Goal: Task Accomplishment & Management: Use online tool/utility

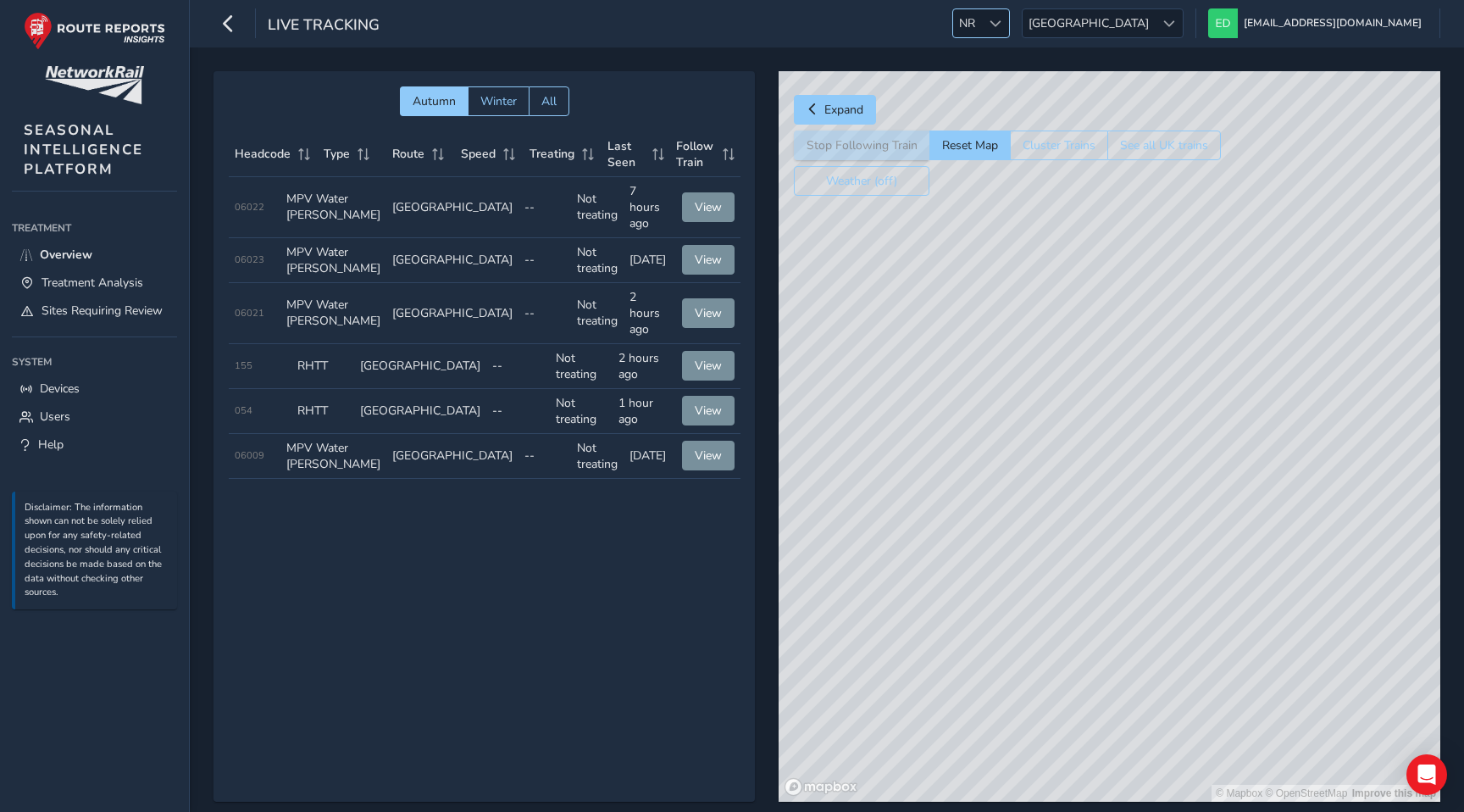
click at [1009, 13] on div at bounding box center [995, 23] width 28 height 28
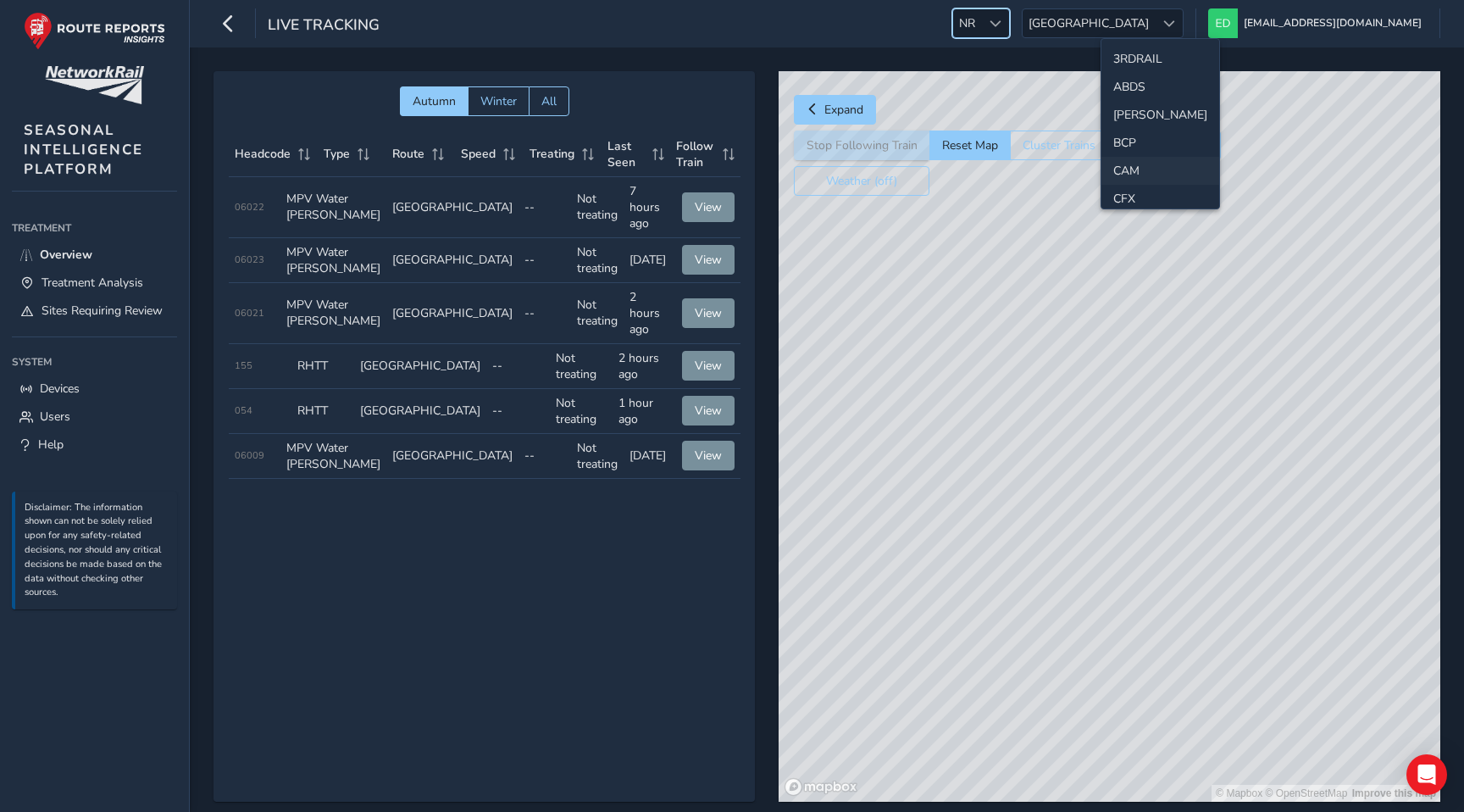
click at [1135, 172] on li "CAM" at bounding box center [1161, 170] width 118 height 28
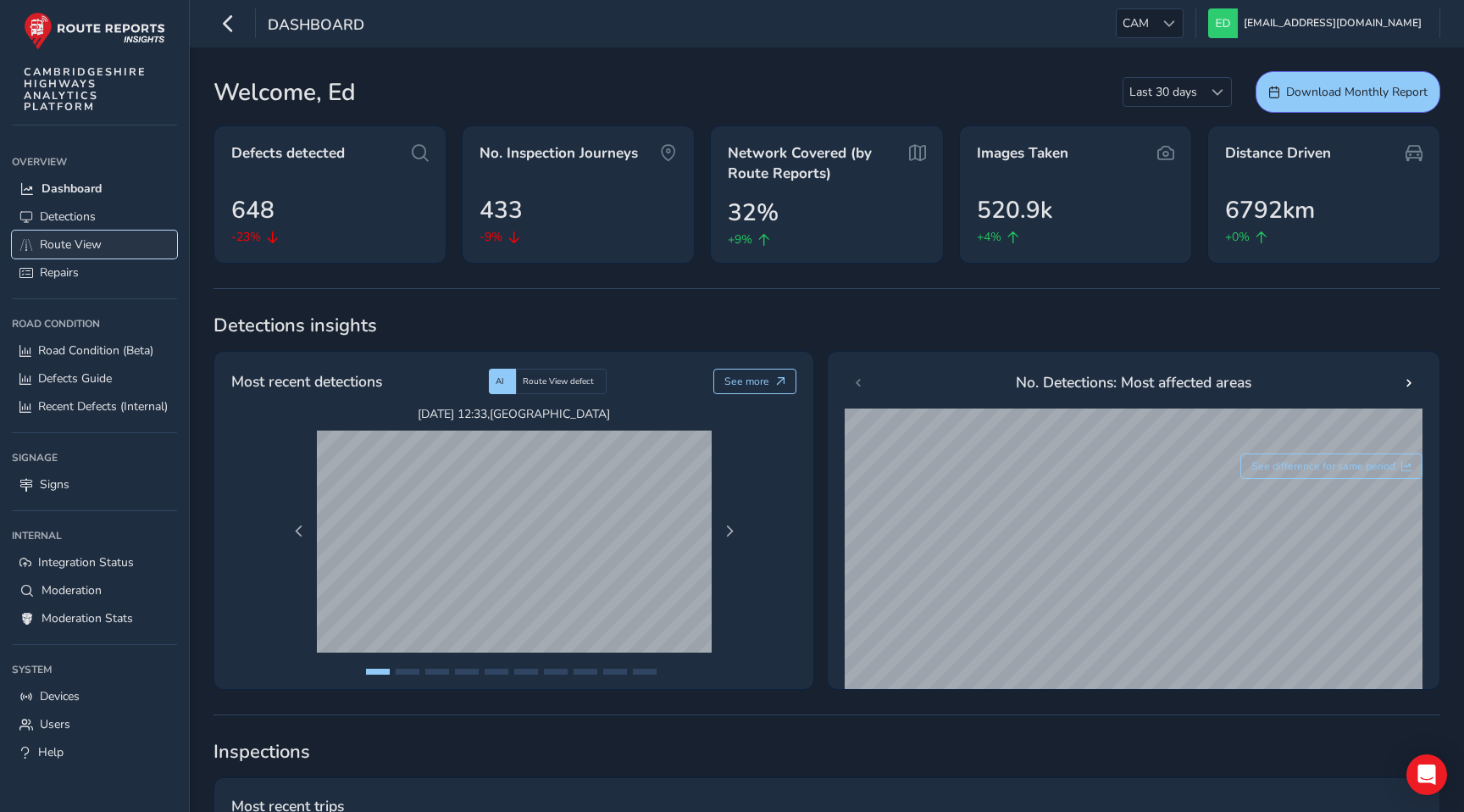
click at [81, 244] on span "Route View" at bounding box center [71, 244] width 62 height 16
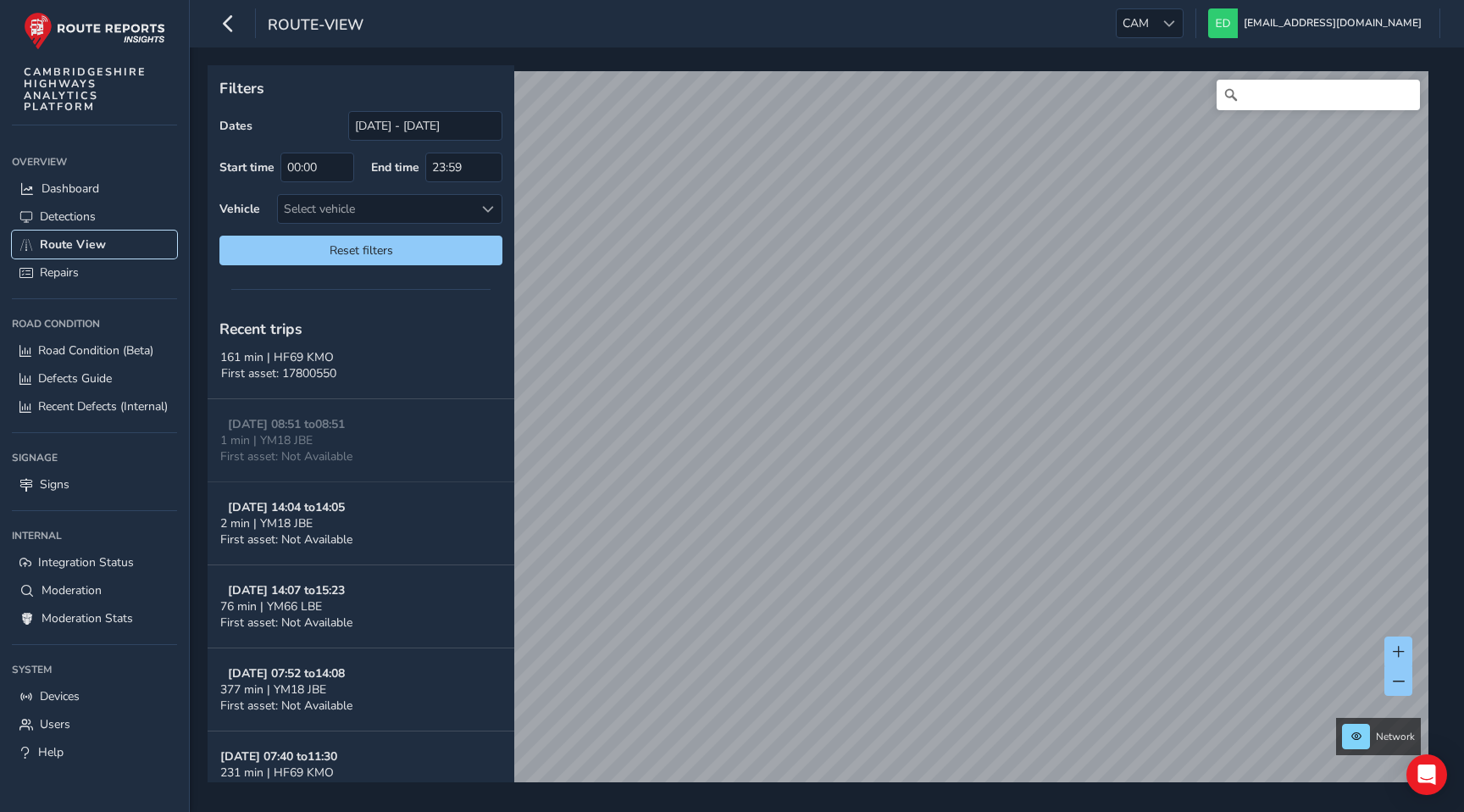
scroll to position [287, 0]
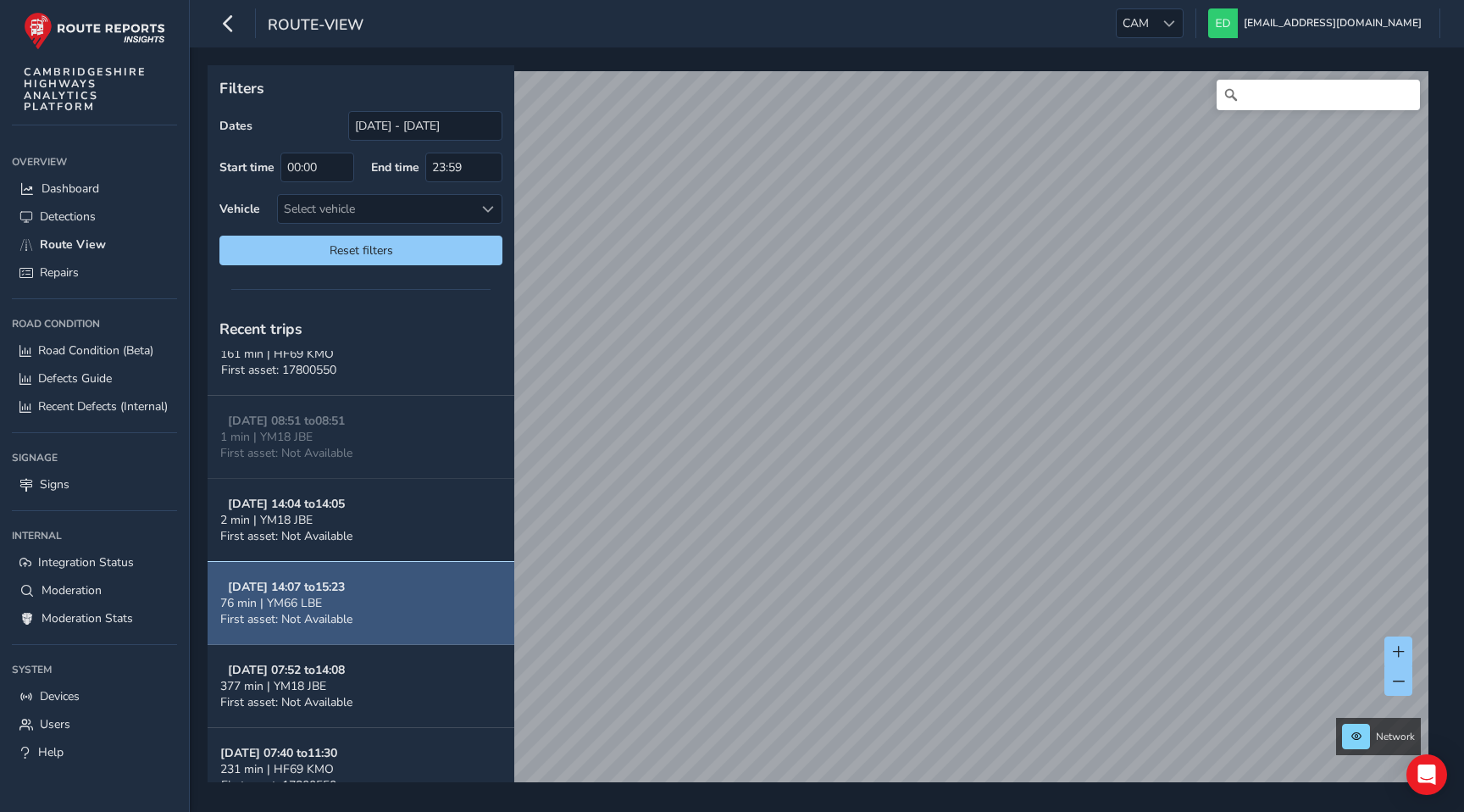
click at [368, 602] on button "[DATE] 14:07 to 15:23 76 min | YM66 LBE First asset: Not Available" at bounding box center [360, 604] width 307 height 83
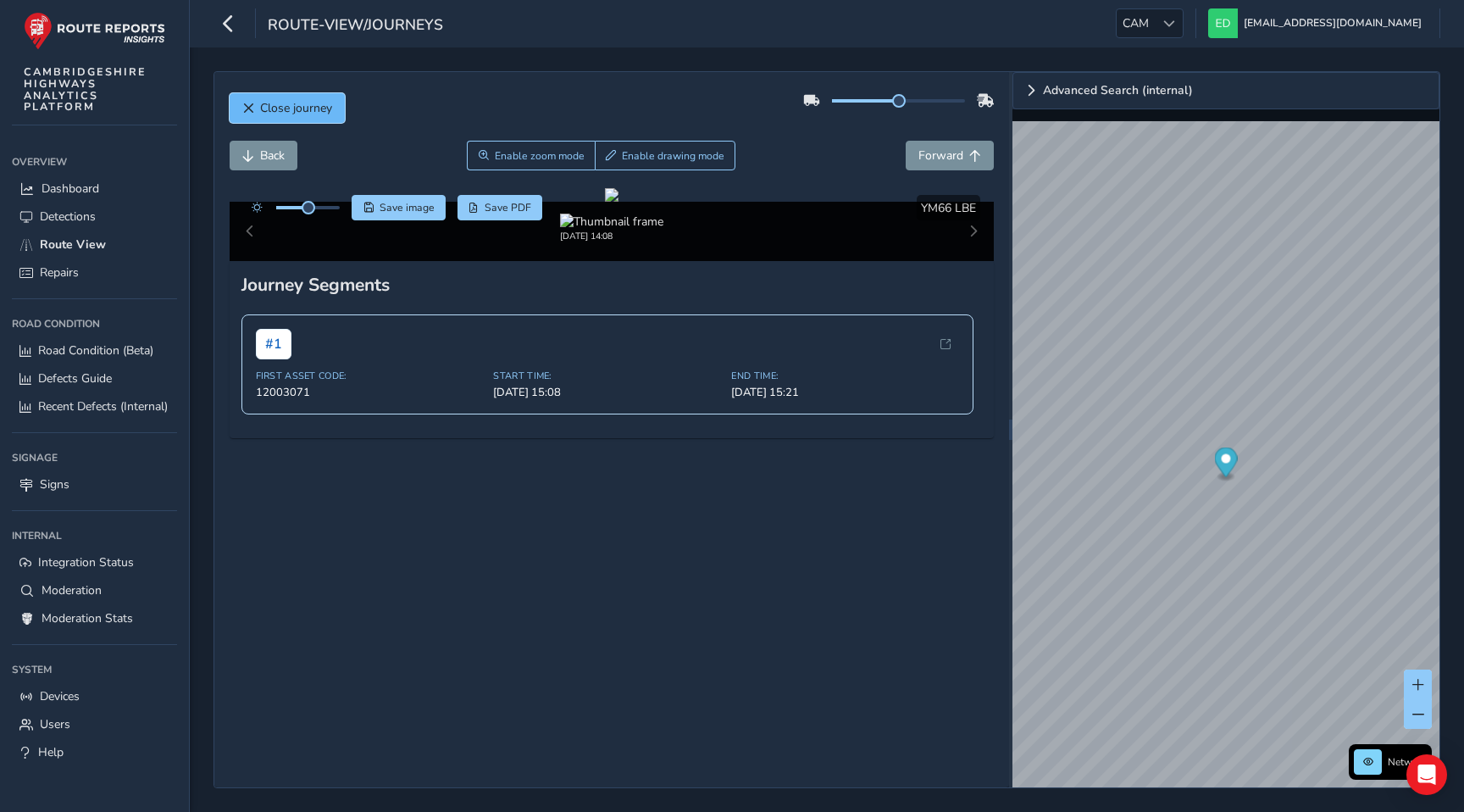
click at [315, 103] on span "Close journey" at bounding box center [296, 108] width 72 height 16
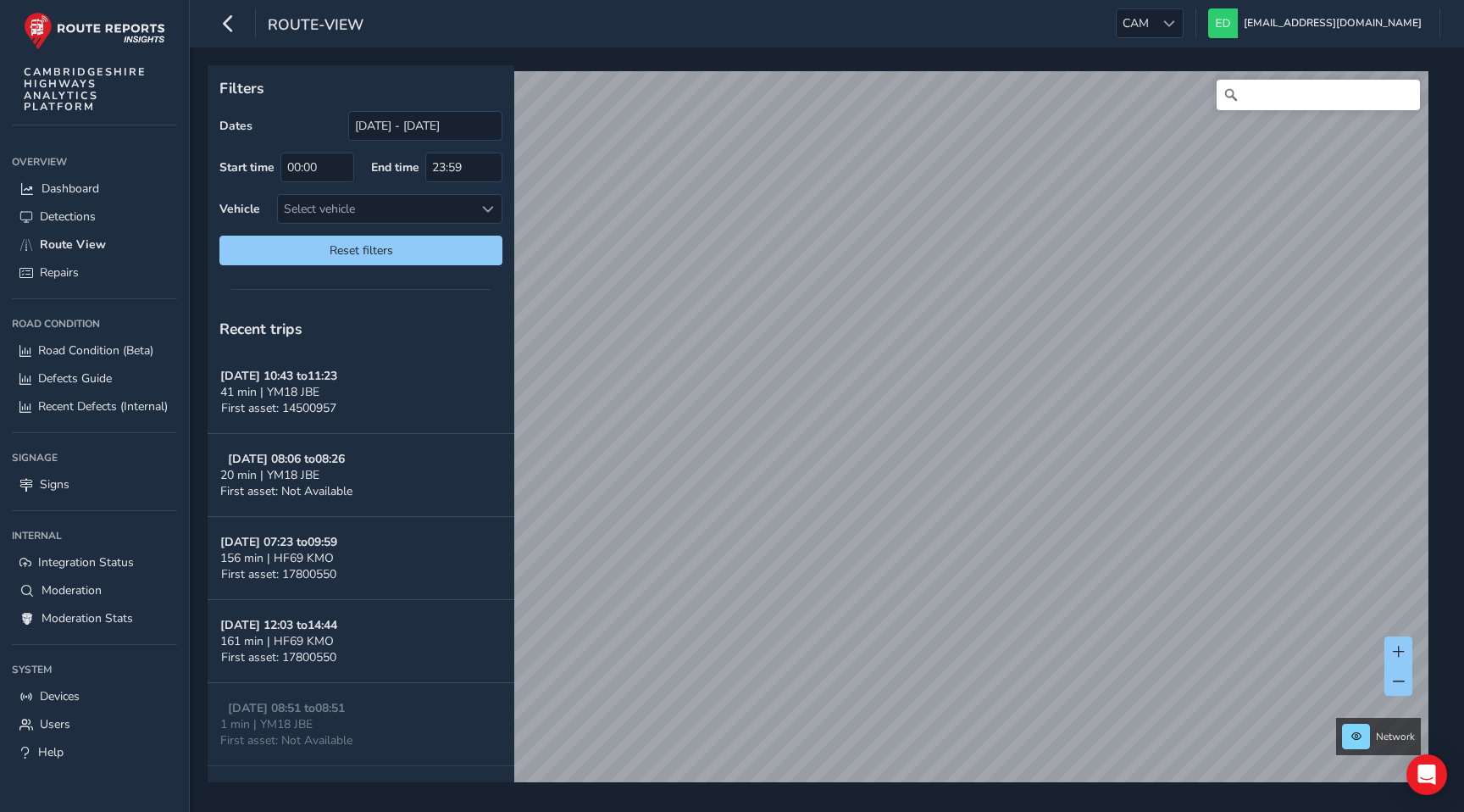
click at [607, 58] on div "Filters Dates [DATE] - [DATE] Start time 00:00 End time 23:59 Vehicle Select ve…" at bounding box center [828, 429] width 1275 height 764
click at [377, 207] on div "Select vehicle" at bounding box center [376, 208] width 196 height 28
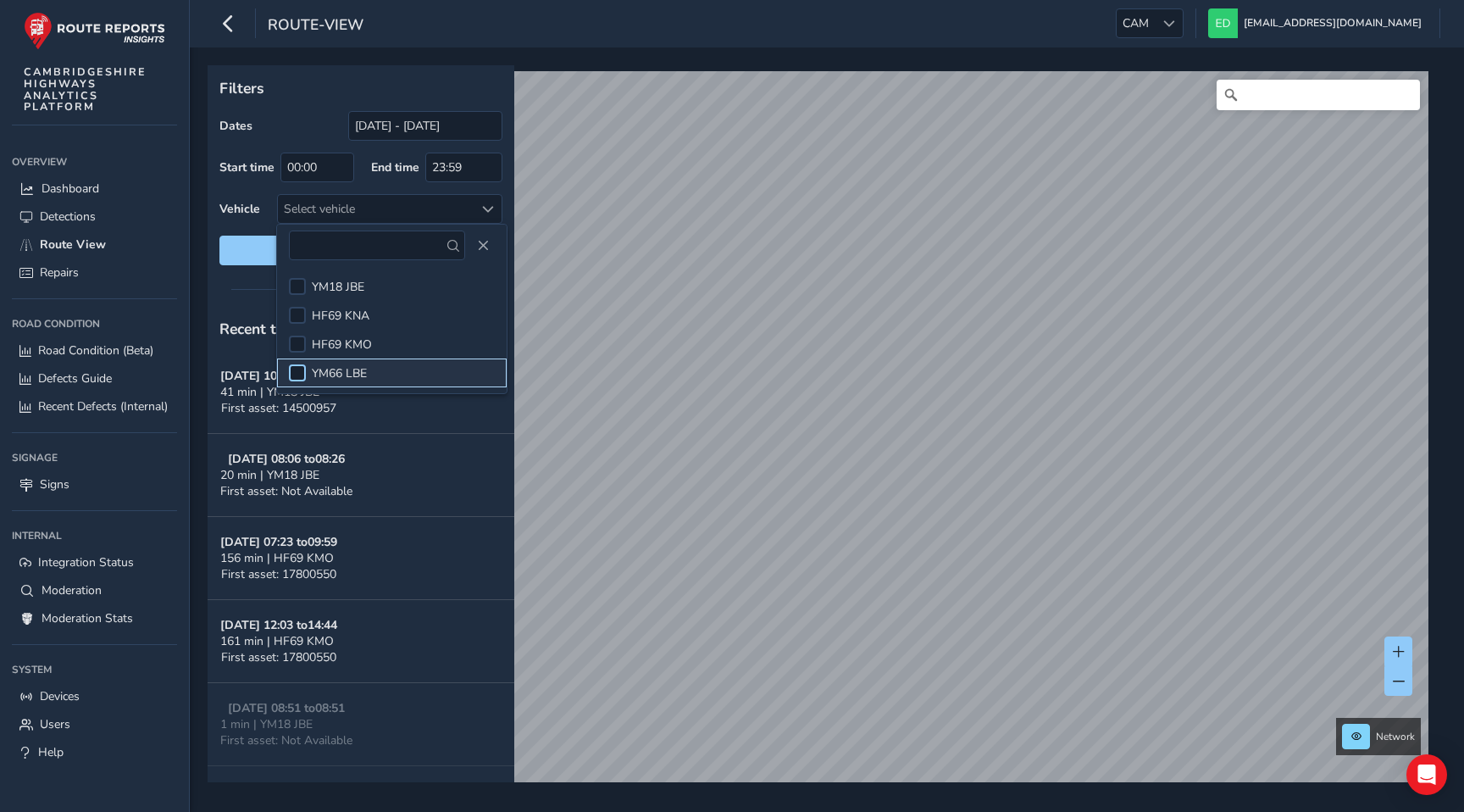
click at [298, 368] on div at bounding box center [297, 372] width 17 height 17
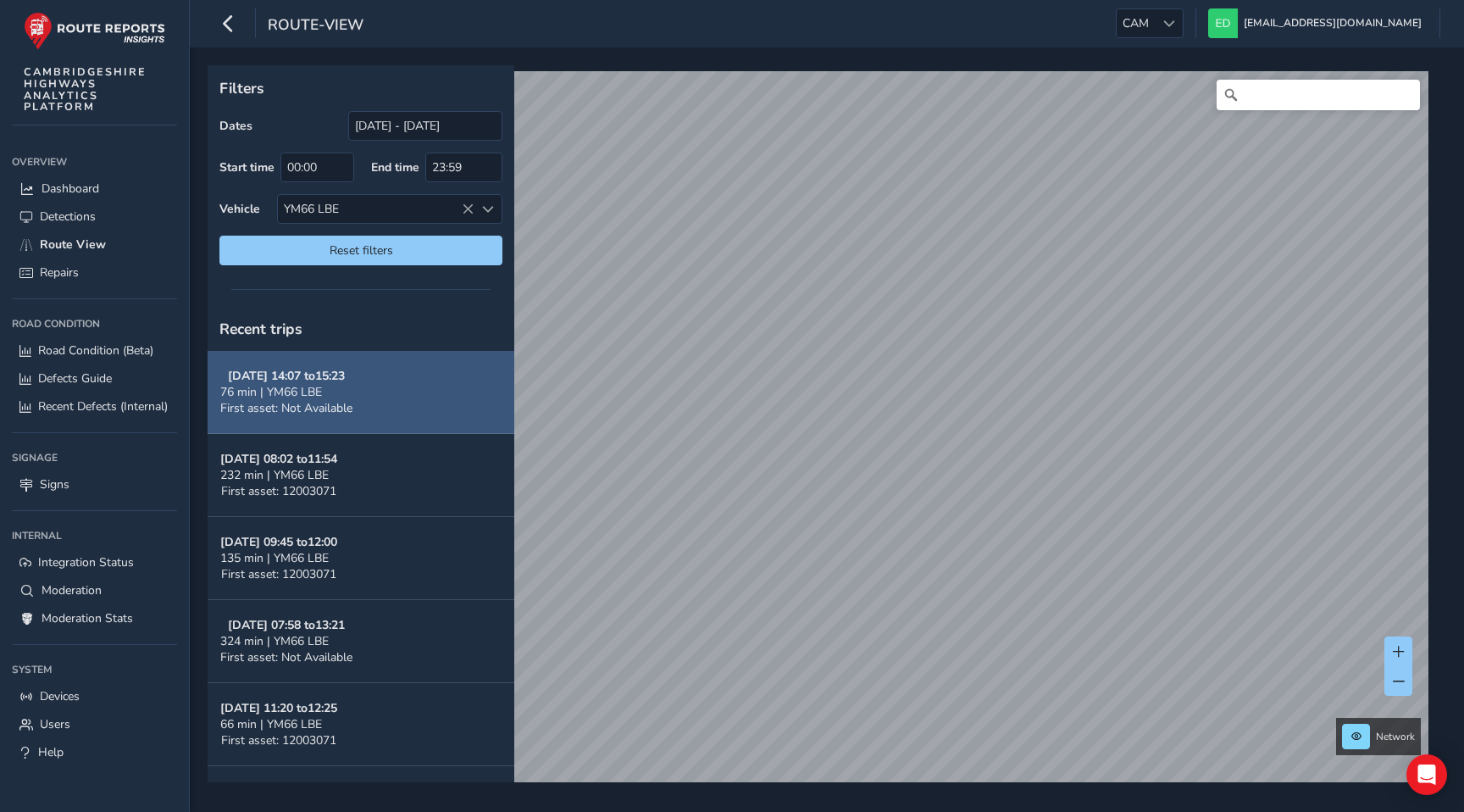
click at [400, 388] on button "[DATE] 14:07 to 15:23 76 min | YM66 LBE First asset: Not Available" at bounding box center [360, 392] width 307 height 83
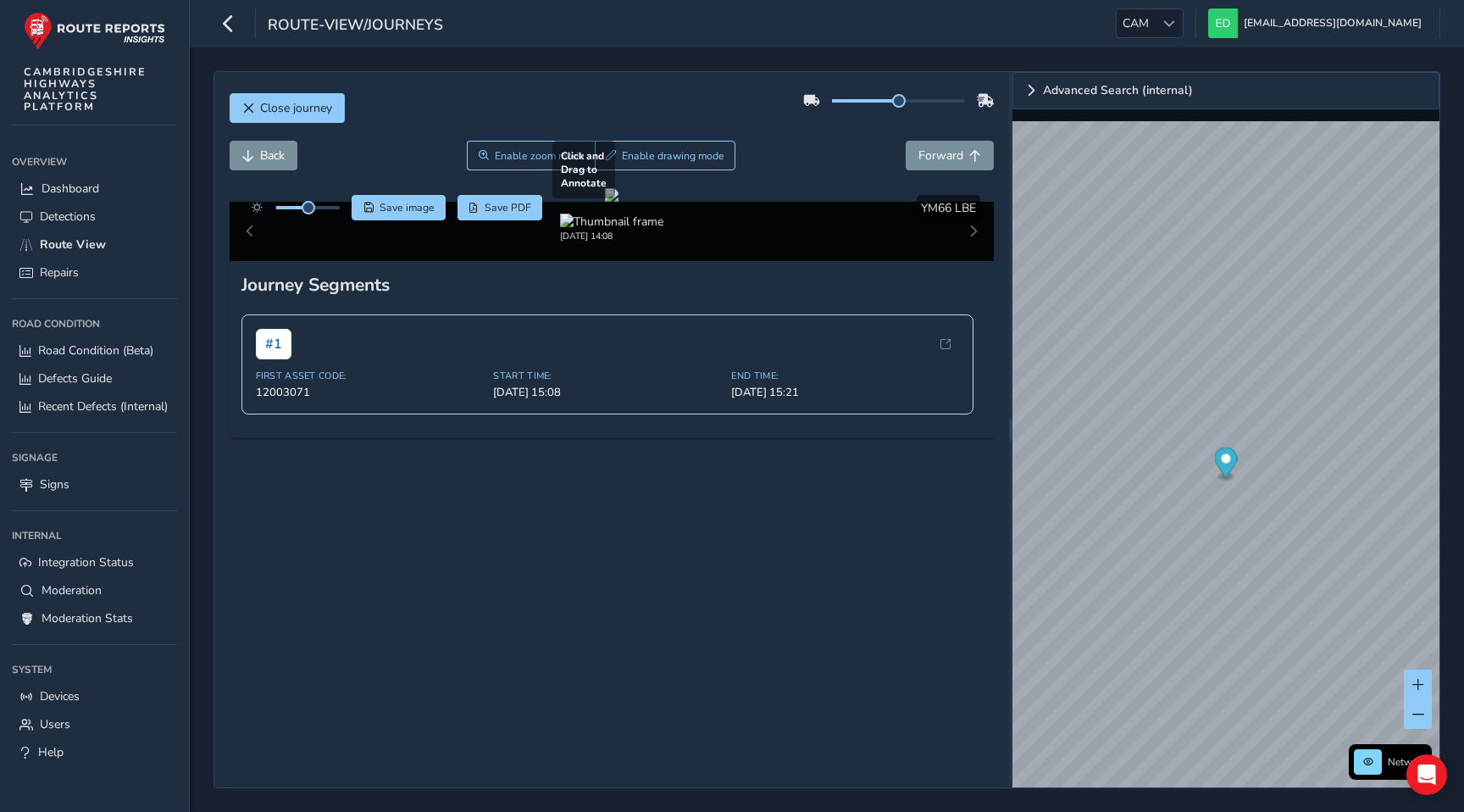
scroll to position [125, 0]
click at [464, 358] on div "# 1" at bounding box center [608, 343] width 704 height 31
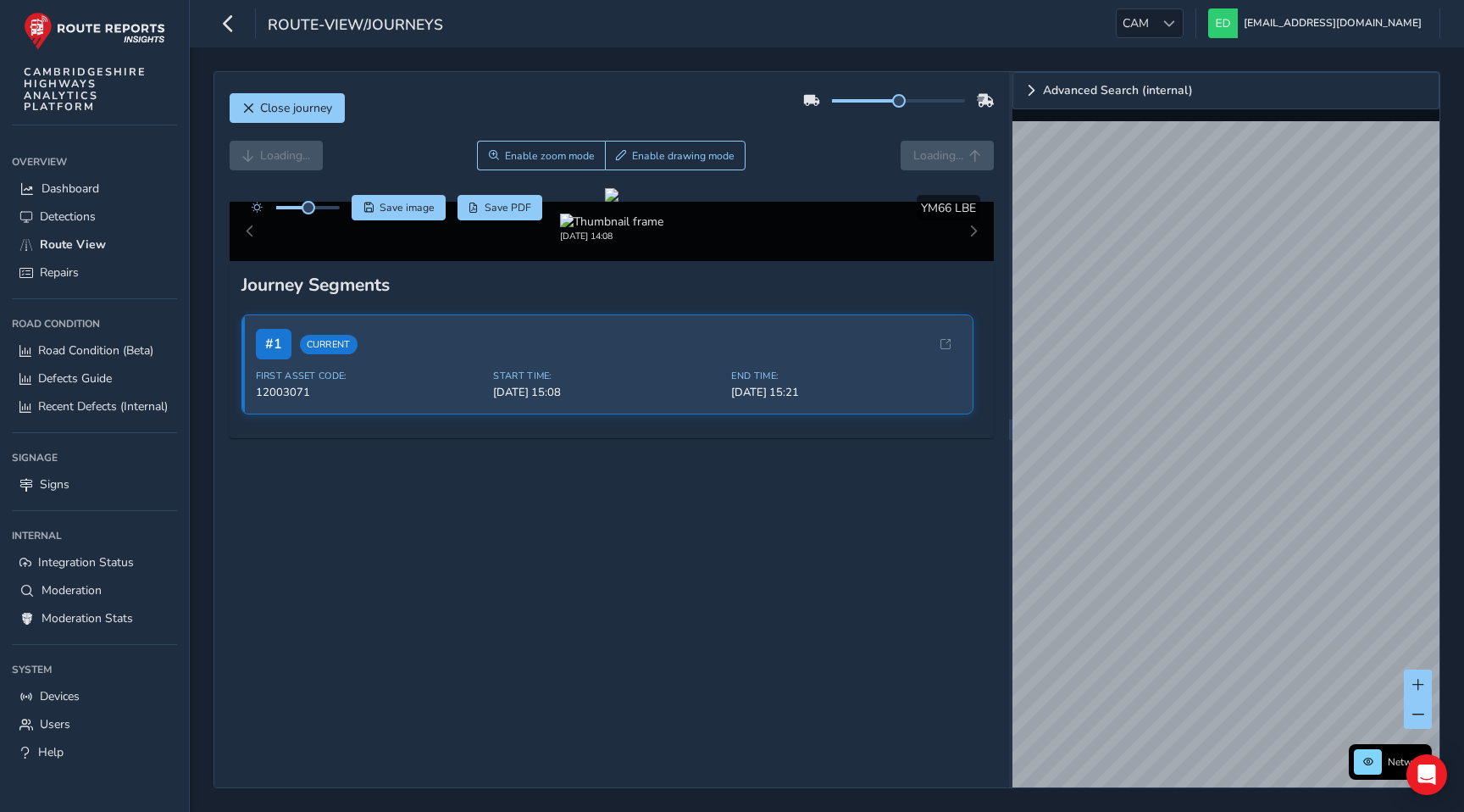
scroll to position [125, 0]
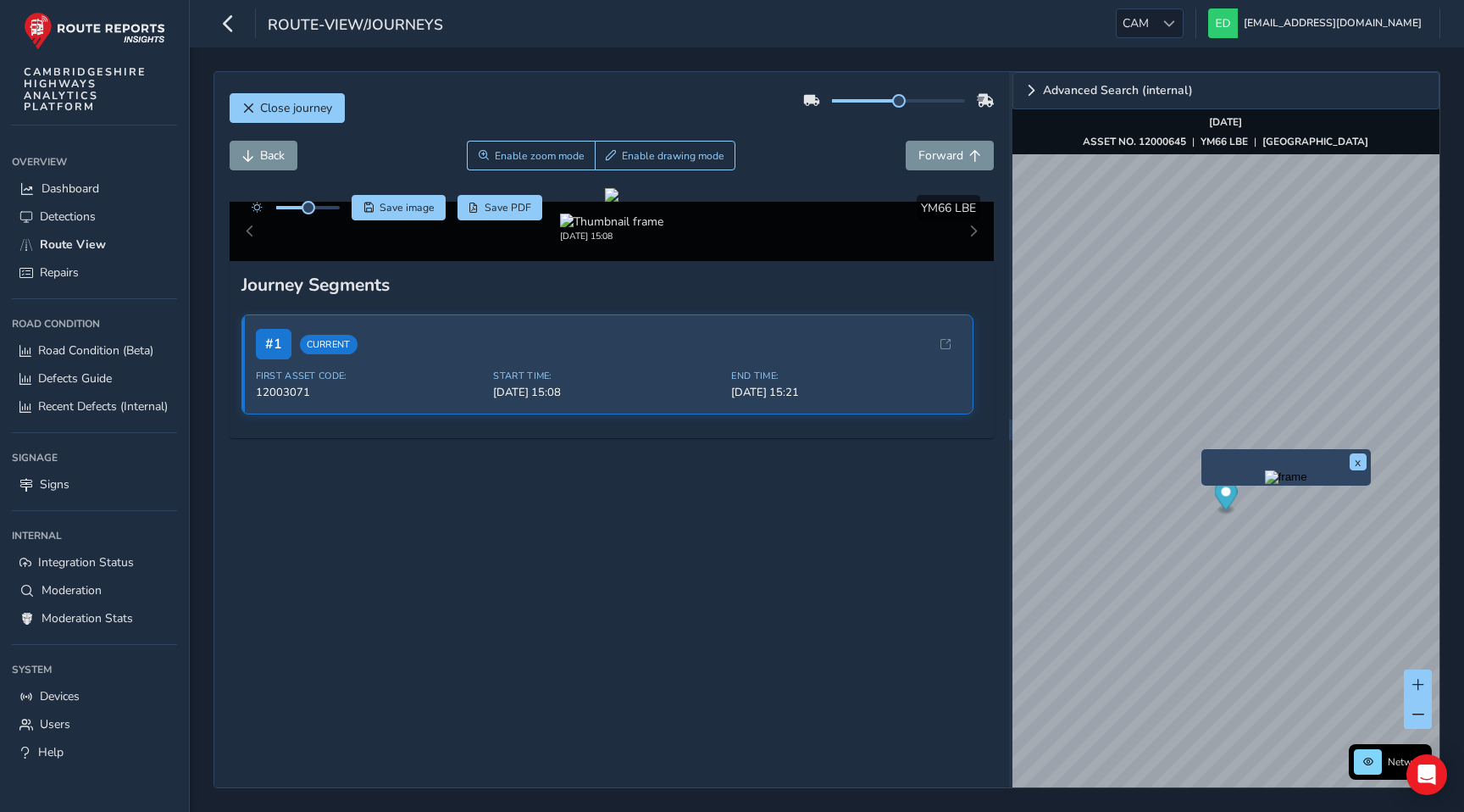
click at [1265, 483] on img "Preview frame" at bounding box center [1286, 476] width 43 height 14
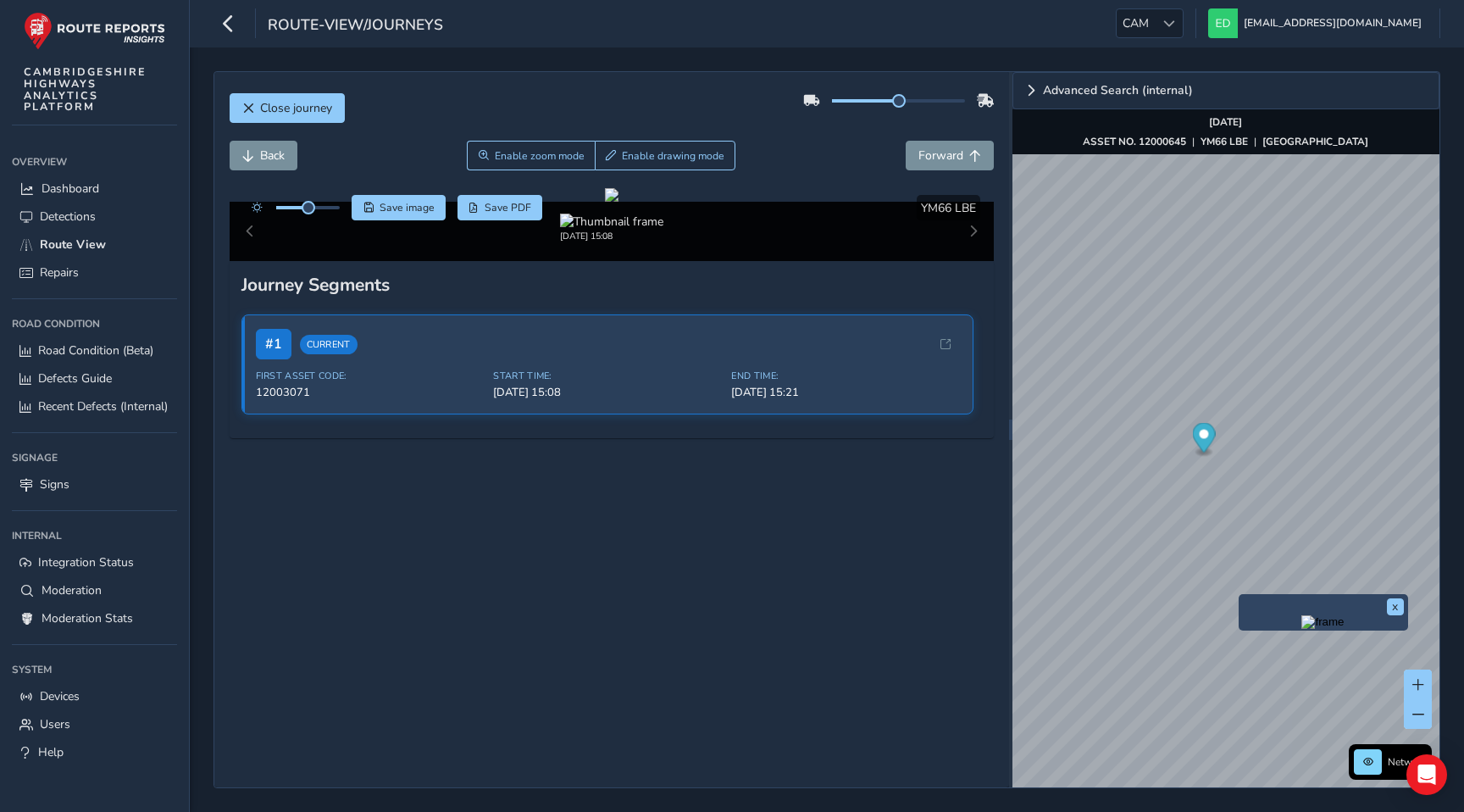
click at [1302, 628] on img "Preview frame" at bounding box center [1323, 621] width 43 height 14
